Goal: Book appointment/travel/reservation

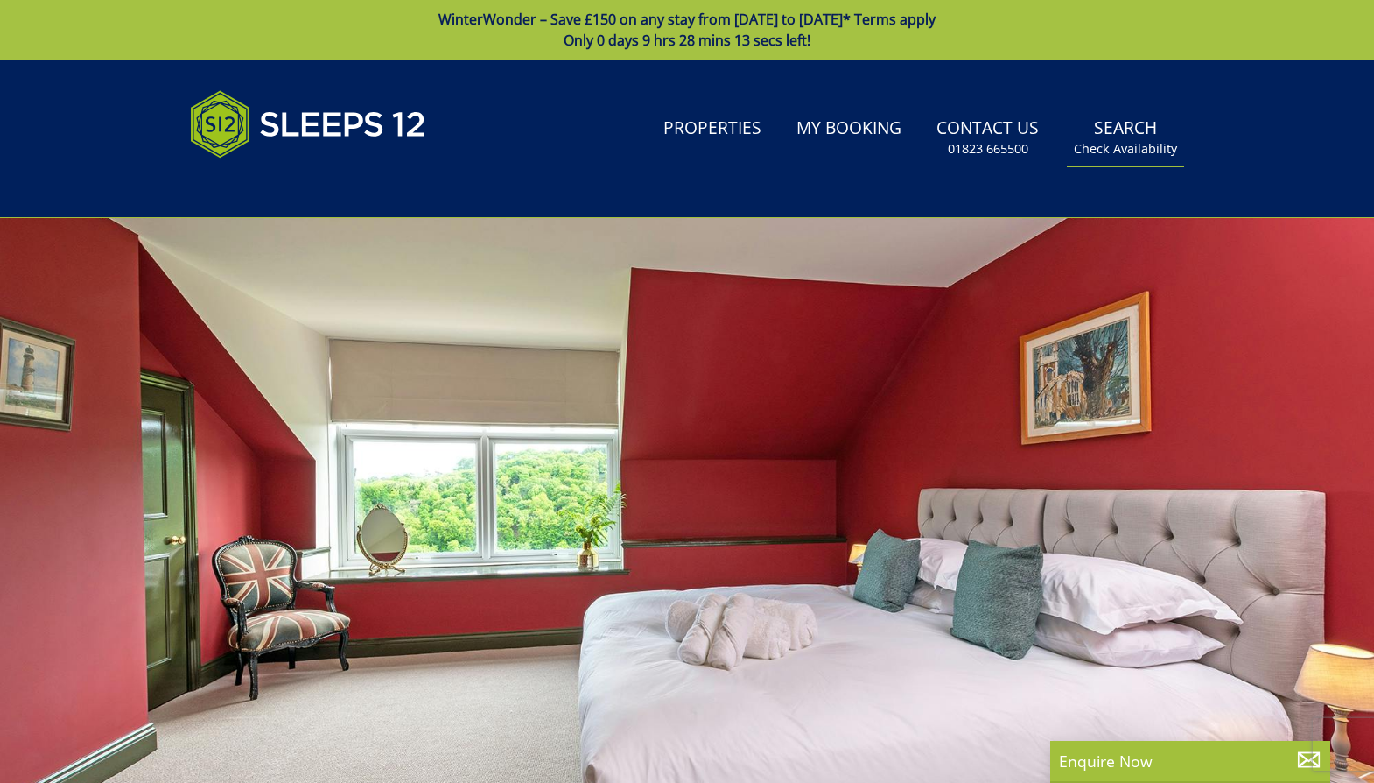
click at [1129, 134] on link "Search Check Availability" at bounding box center [1125, 137] width 117 height 57
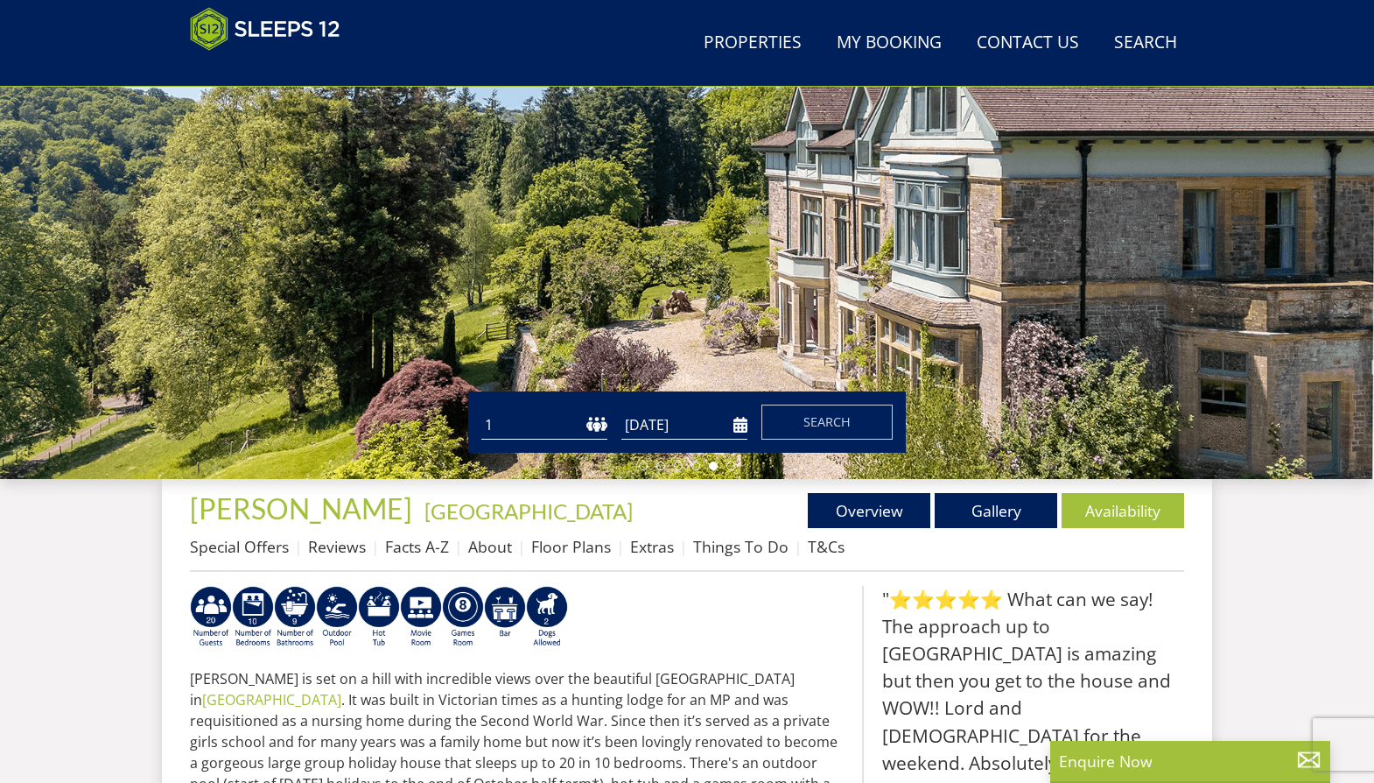
scroll to position [285, 0]
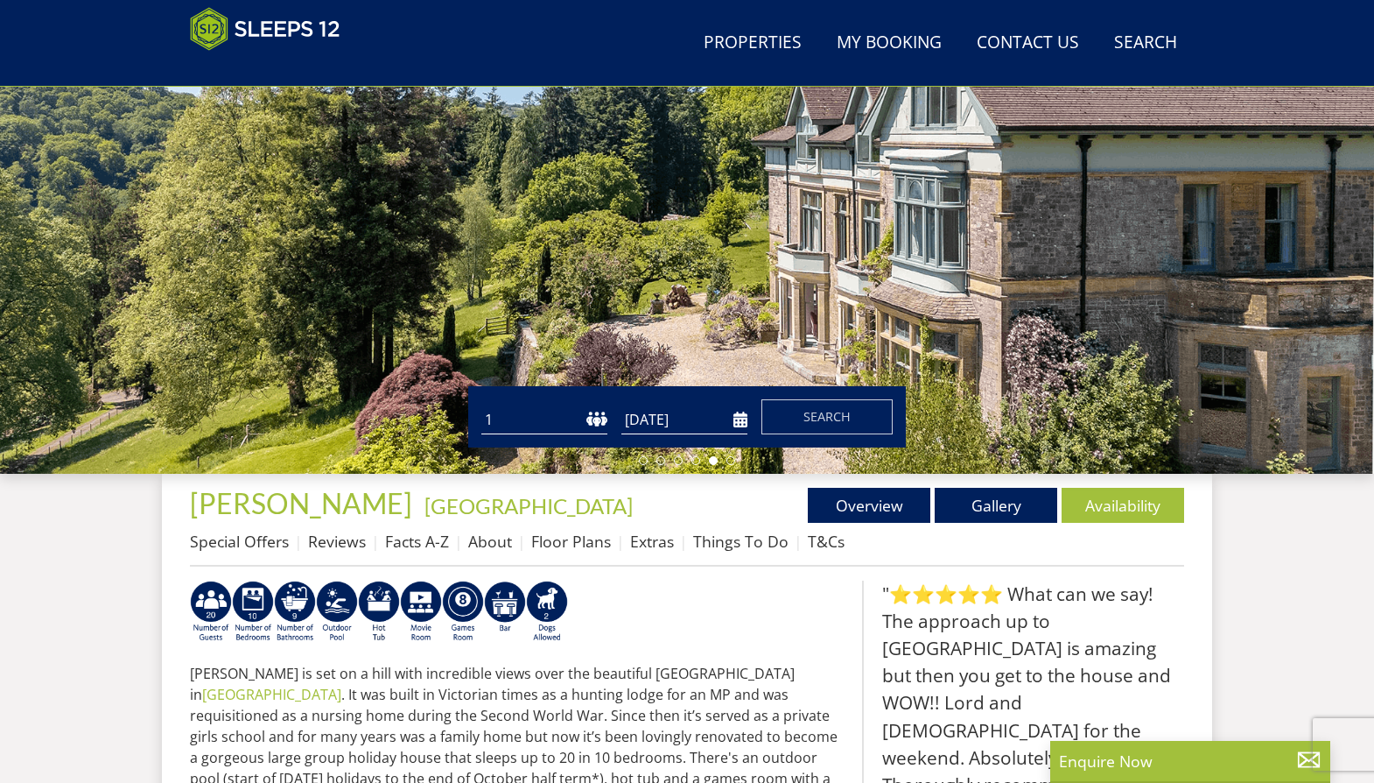
click at [593, 416] on select "1 2 3 4 5 6 7 8 9 10 11 12 13 14 15 16 17 18 19 20 21 22 23 24 25 26 27 28 29 3…" at bounding box center [544, 419] width 126 height 29
select select "13"
click at [481, 405] on select "1 2 3 4 5 6 7 8 9 10 11 12 13 14 15 16 17 18 19 20 21 22 23 24 25 26 27 28 29 3…" at bounding box center [544, 419] width 126 height 29
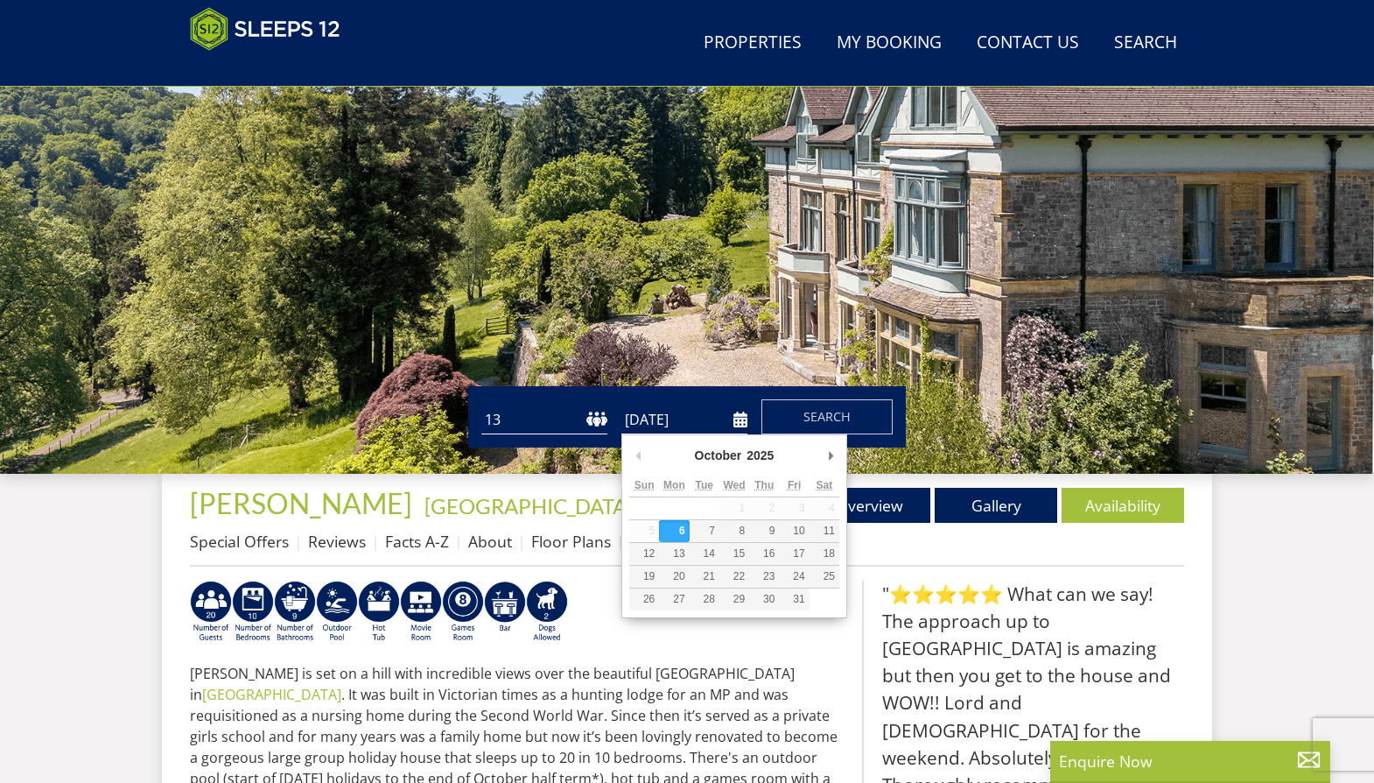
click at [741, 420] on input "[DATE]" at bounding box center [685, 419] width 126 height 29
type input "[DATE]"
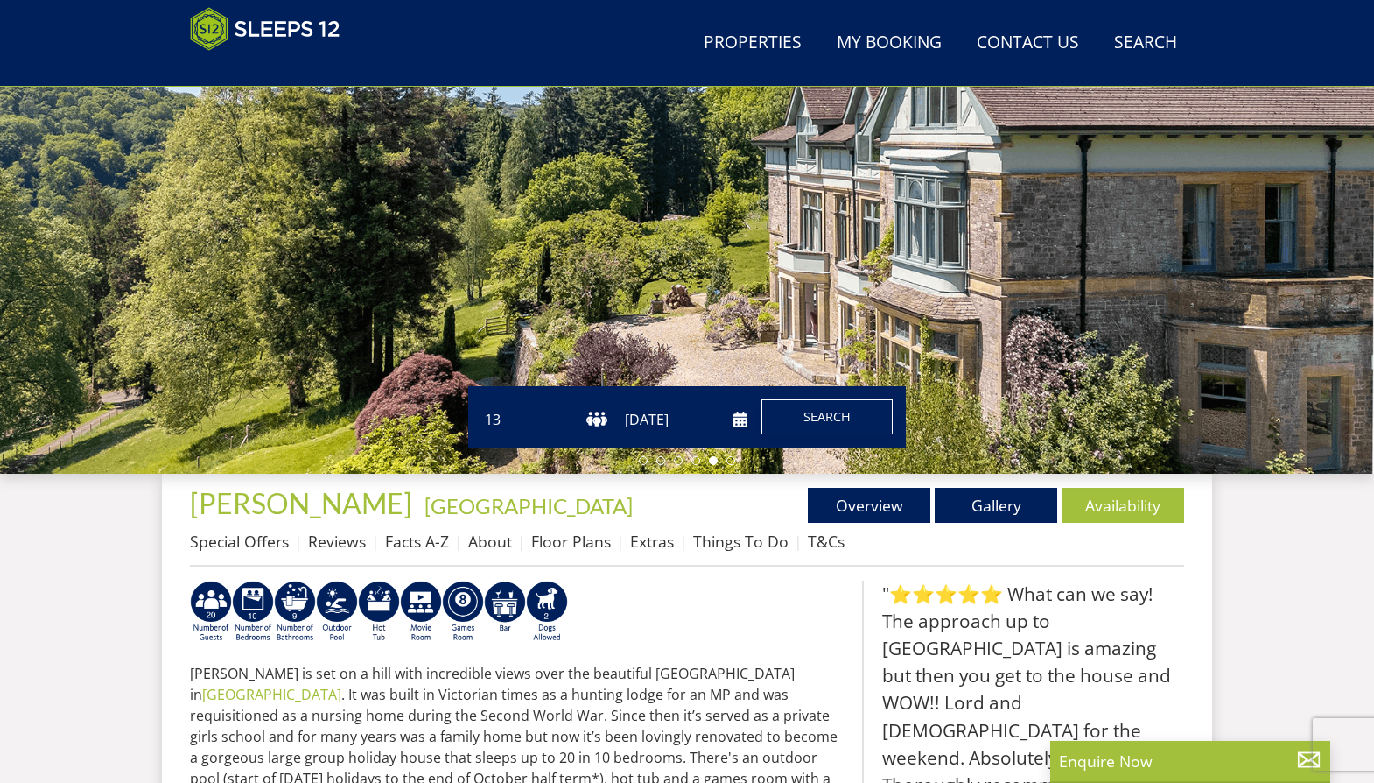
click at [815, 415] on span "Search" at bounding box center [827, 416] width 47 height 17
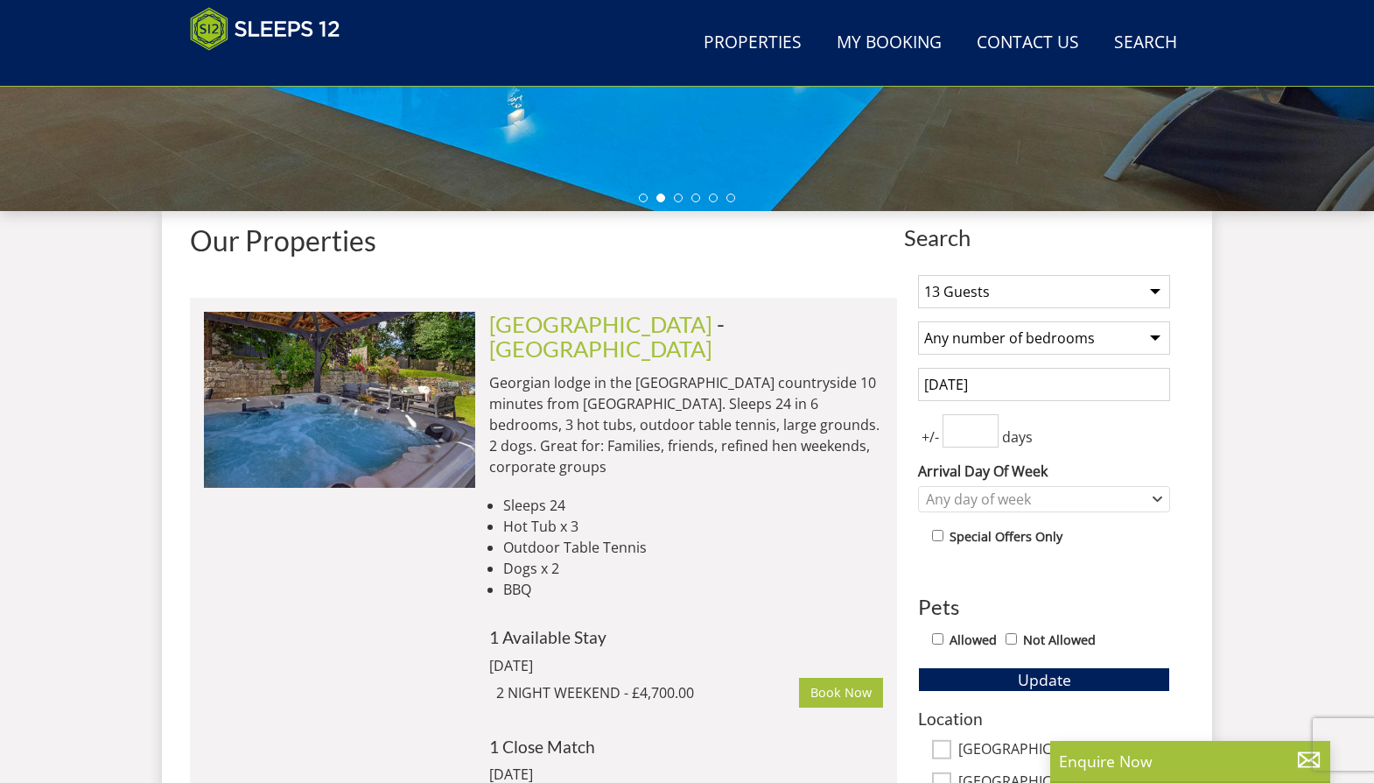
scroll to position [527, 0]
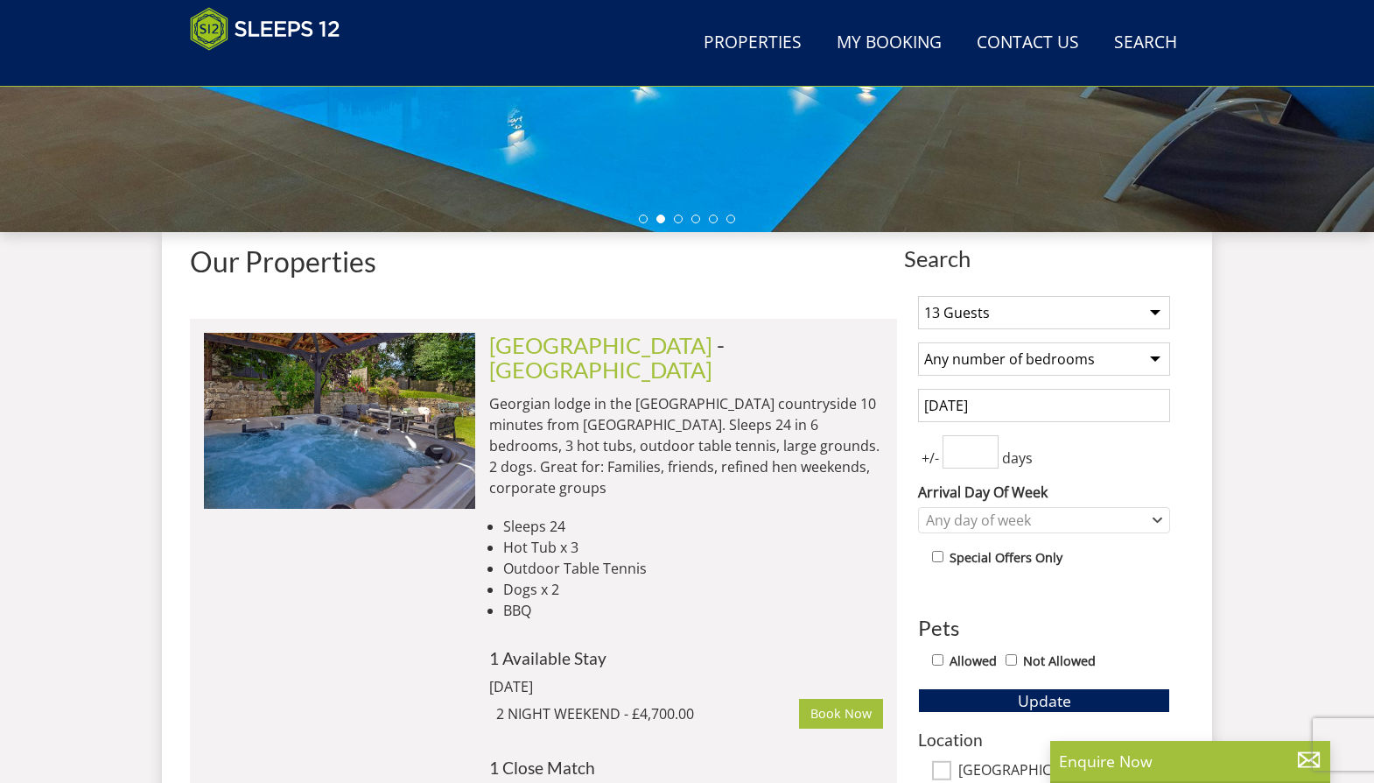
click at [1151, 358] on select "Any number of bedrooms 4 Bedrooms 5 Bedrooms 6 Bedrooms 7 Bedrooms 8 Bedrooms 9…" at bounding box center [1044, 358] width 252 height 33
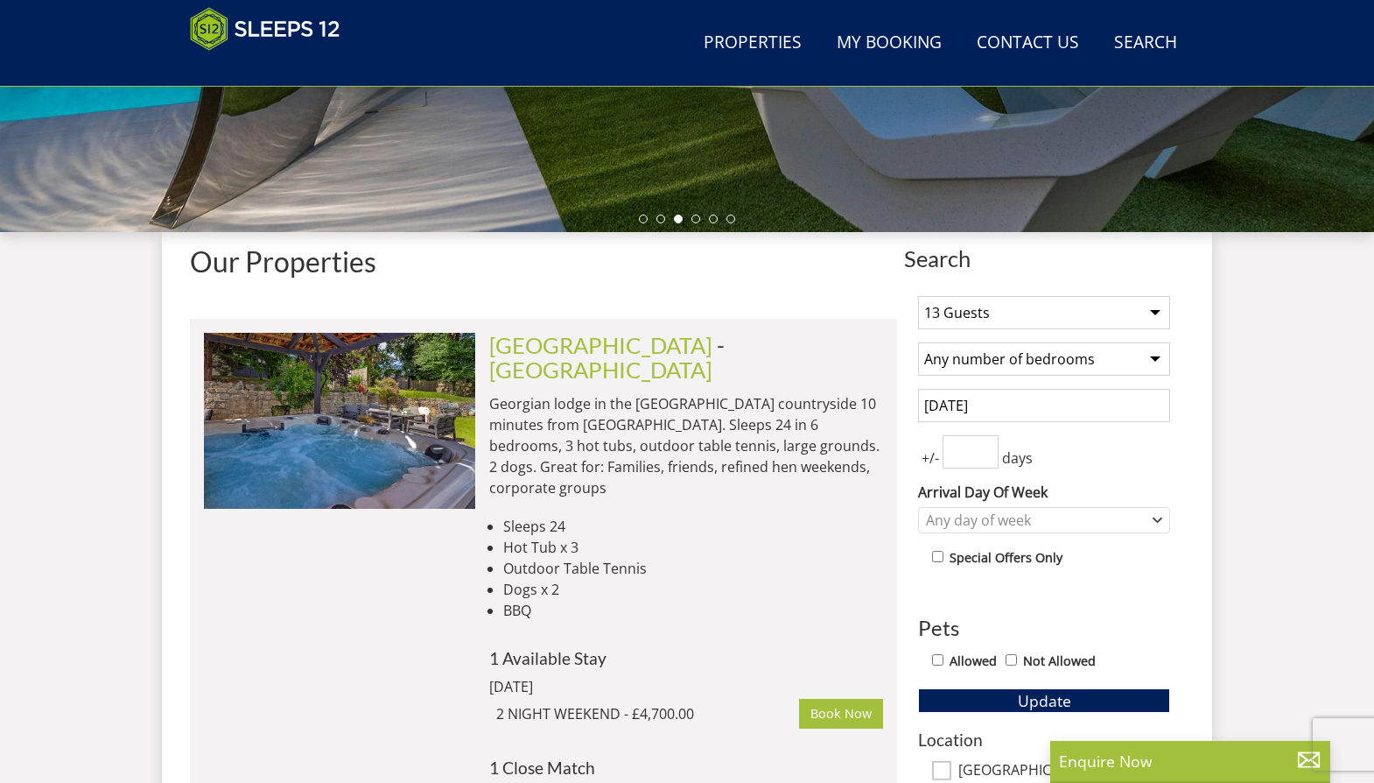
select select "7"
click at [918, 342] on select "Any number of bedrooms 4 Bedrooms 5 Bedrooms 6 Bedrooms 7 Bedrooms 8 Bedrooms 9…" at bounding box center [1044, 358] width 252 height 33
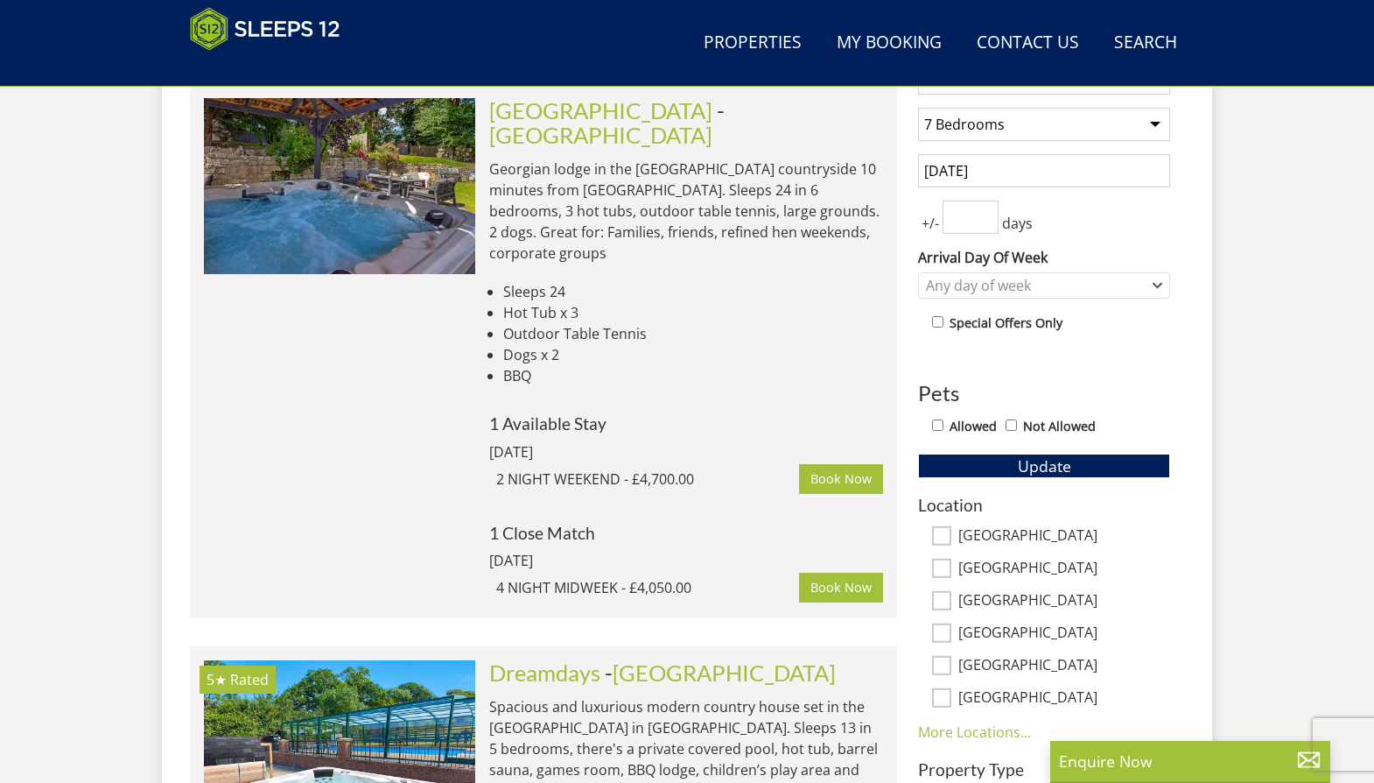
scroll to position [879, 0]
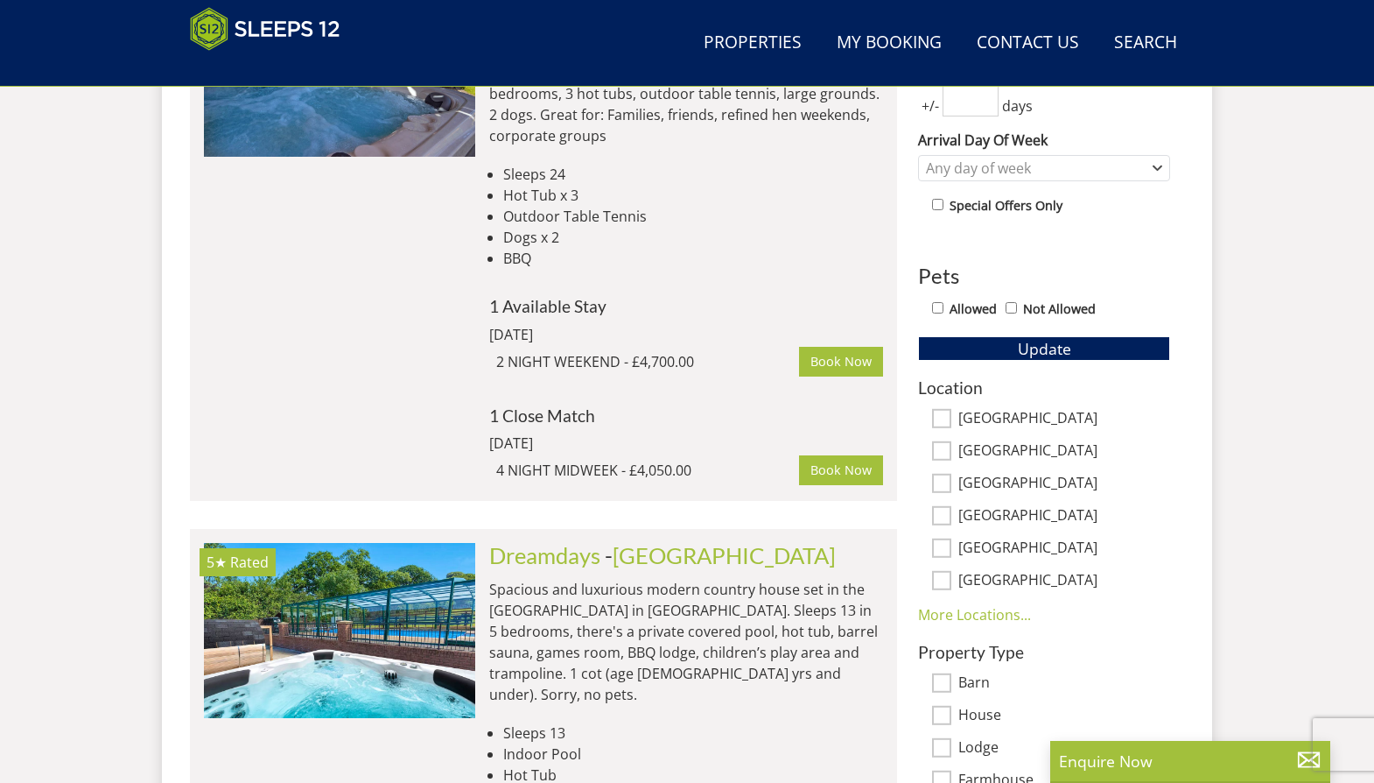
click at [941, 307] on input "Allowed" at bounding box center [937, 307] width 11 height 11
checkbox input "true"
click at [1063, 348] on span "Update" at bounding box center [1044, 348] width 53 height 21
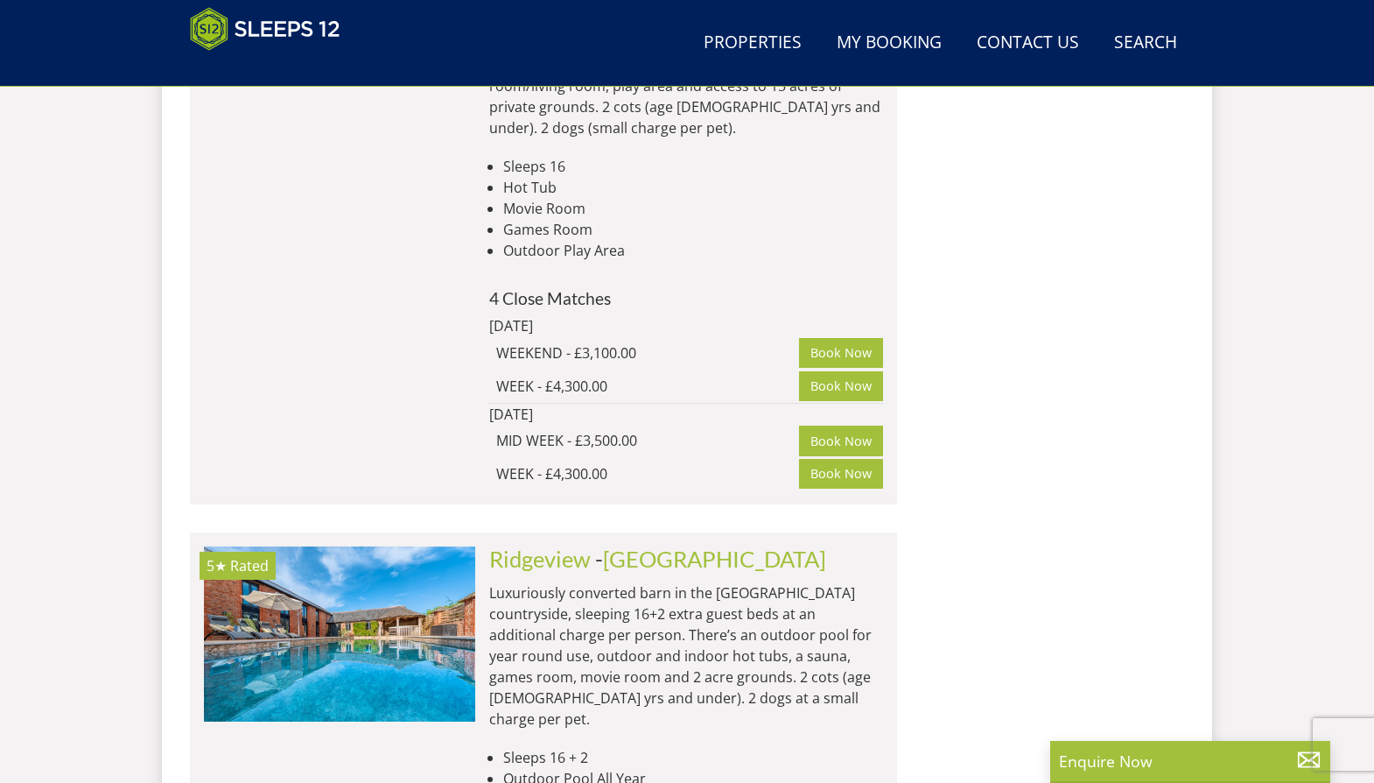
scroll to position [3461, 0]
